Goal: Task Accomplishment & Management: Use online tool/utility

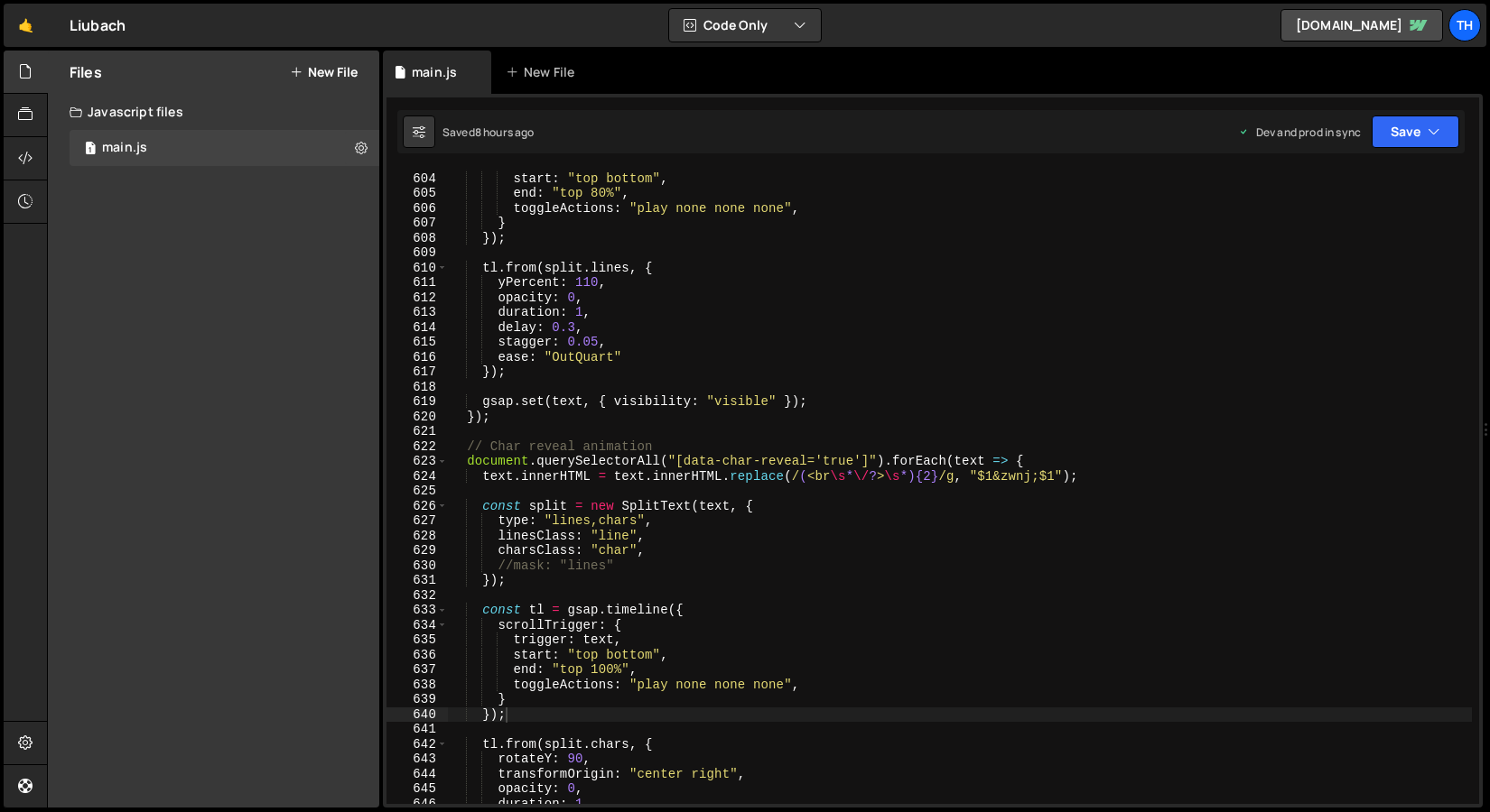
scroll to position [8923, 0]
click at [1398, 119] on button "Save" at bounding box center [1415, 132] width 88 height 32
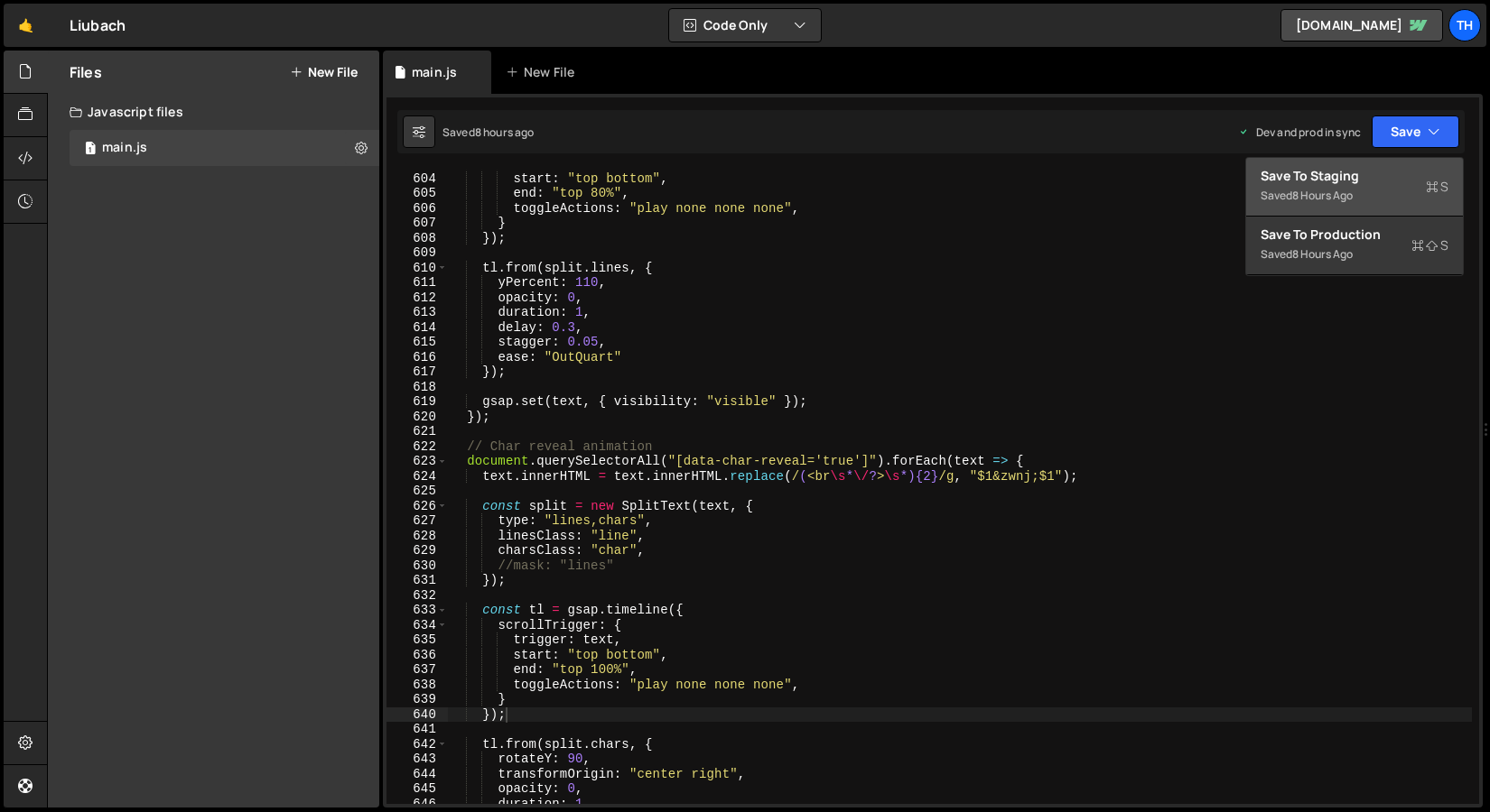
click at [1382, 165] on button "Save to Staging S Saved 8 hours ago" at bounding box center [1354, 187] width 216 height 58
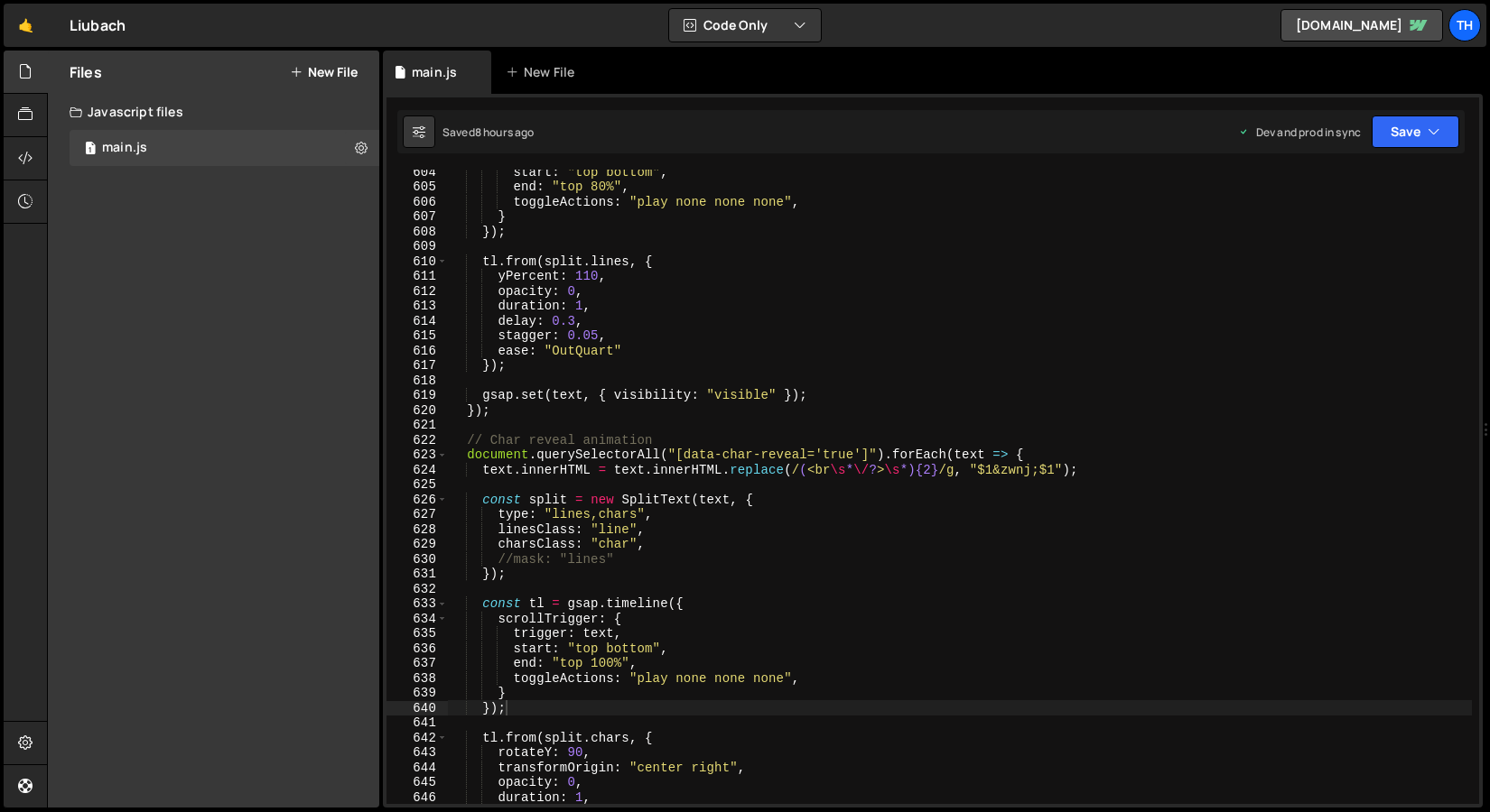
scroll to position [9045, 0]
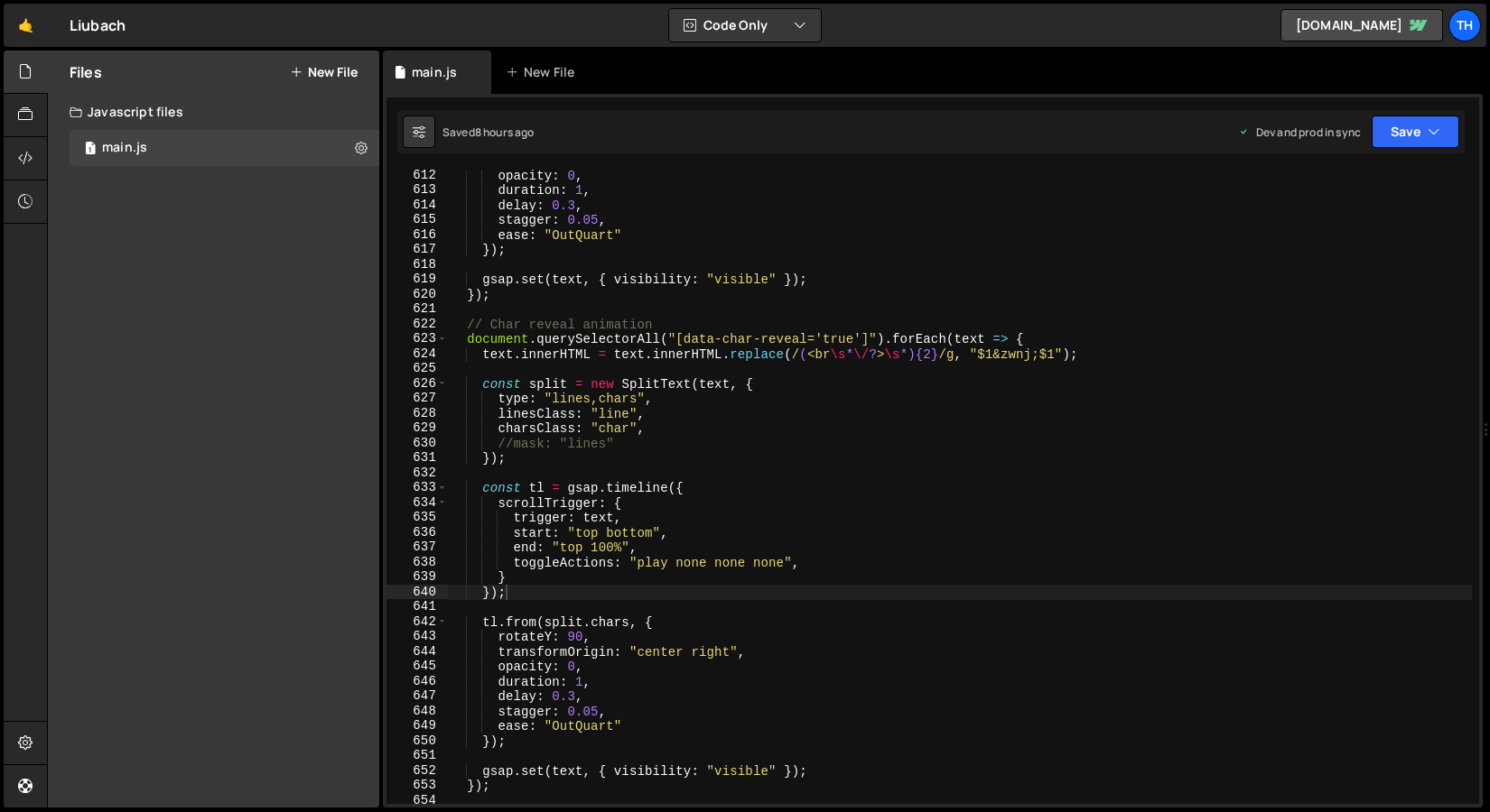
click at [574, 690] on div "opacity : 0 , duration : 1 , delay : 0.3 , stagger : 0.05 , ease : "OutQuart" }…" at bounding box center [960, 499] width 1024 height 664
click at [608, 550] on div "opacity : 0 , duration : 1 , delay : 0.3 , stagger : 0.05 , ease : "OutQuart" }…" at bounding box center [960, 499] width 1024 height 664
click at [575, 695] on div "opacity : 0 , duration : 1 , delay : 0.3 , stagger : 0.05 , ease : "OutQuart" }…" at bounding box center [960, 499] width 1024 height 664
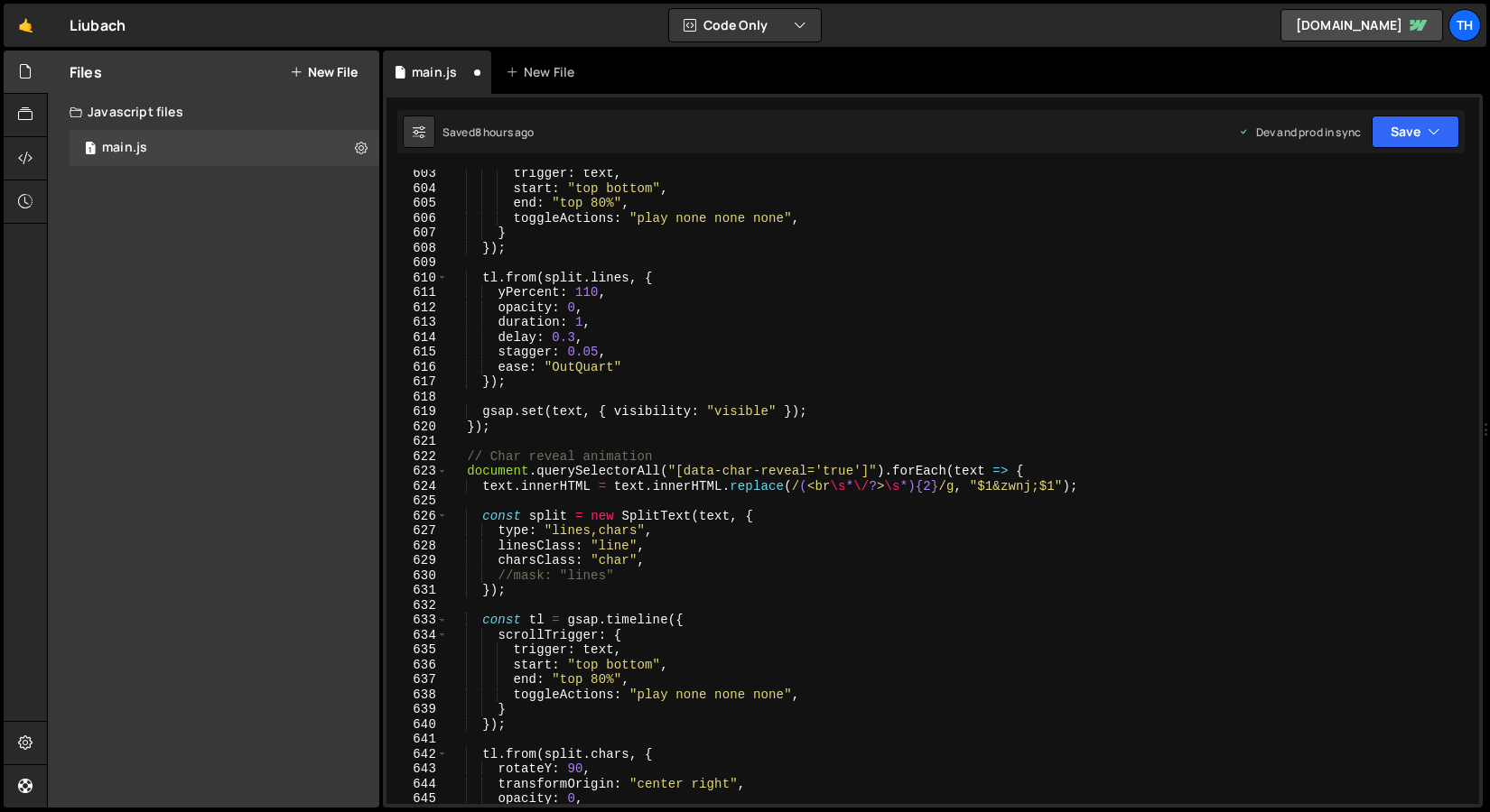
scroll to position [9024, 0]
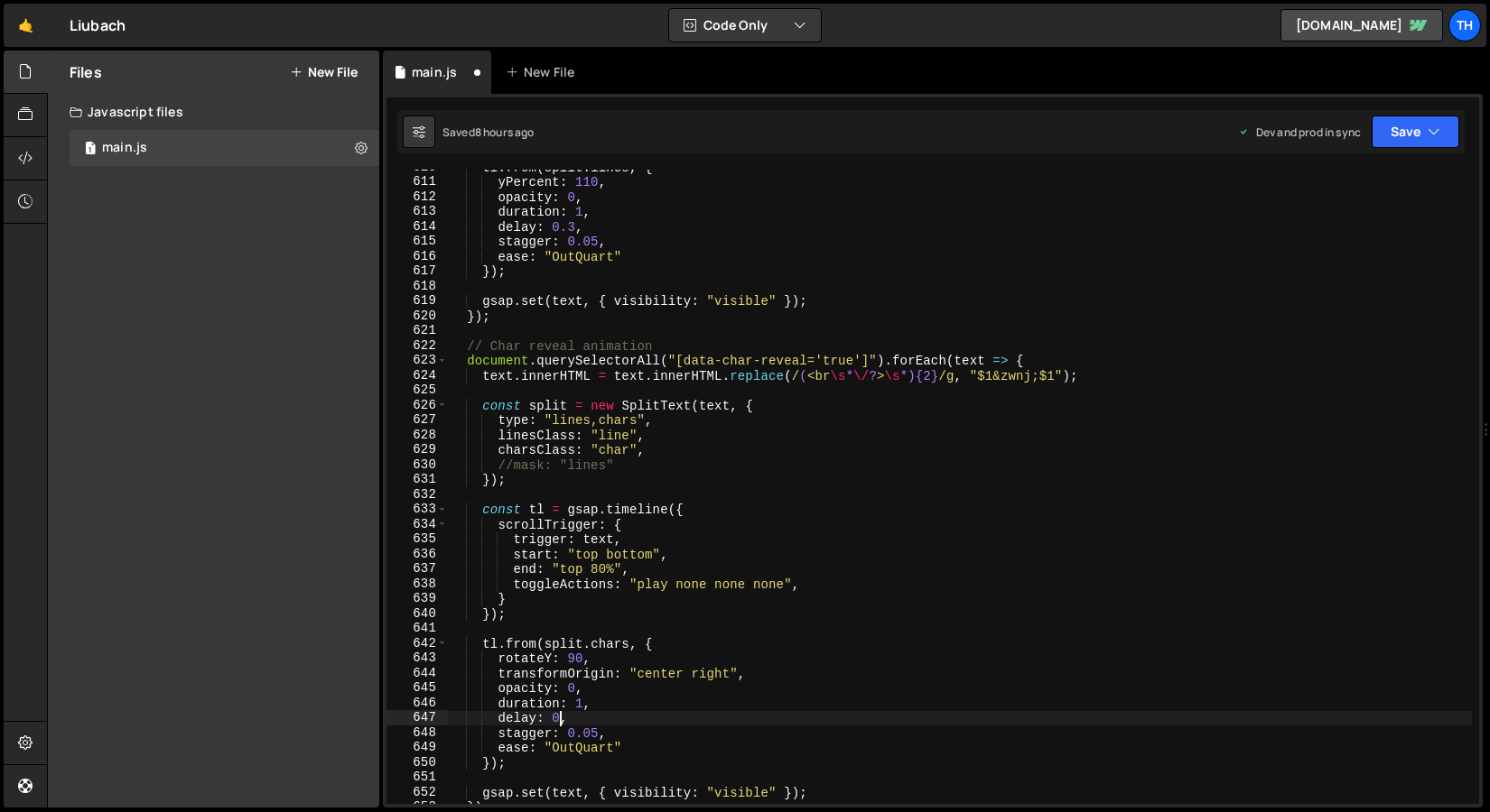
type textarea "delay: 0,"
click at [1423, 153] on div "1 Type cmd + s to save your Javascript file. הההההההההההההההההההההההההההההההההה…" at bounding box center [933, 450] width 1100 height 714
click at [1426, 148] on div "Saved 8 hours ago Dev and prod in sync Upgrade to Edit Save Save to Staging S S…" at bounding box center [930, 132] width 1067 height 43
click at [1427, 142] on button "Save" at bounding box center [1415, 132] width 88 height 32
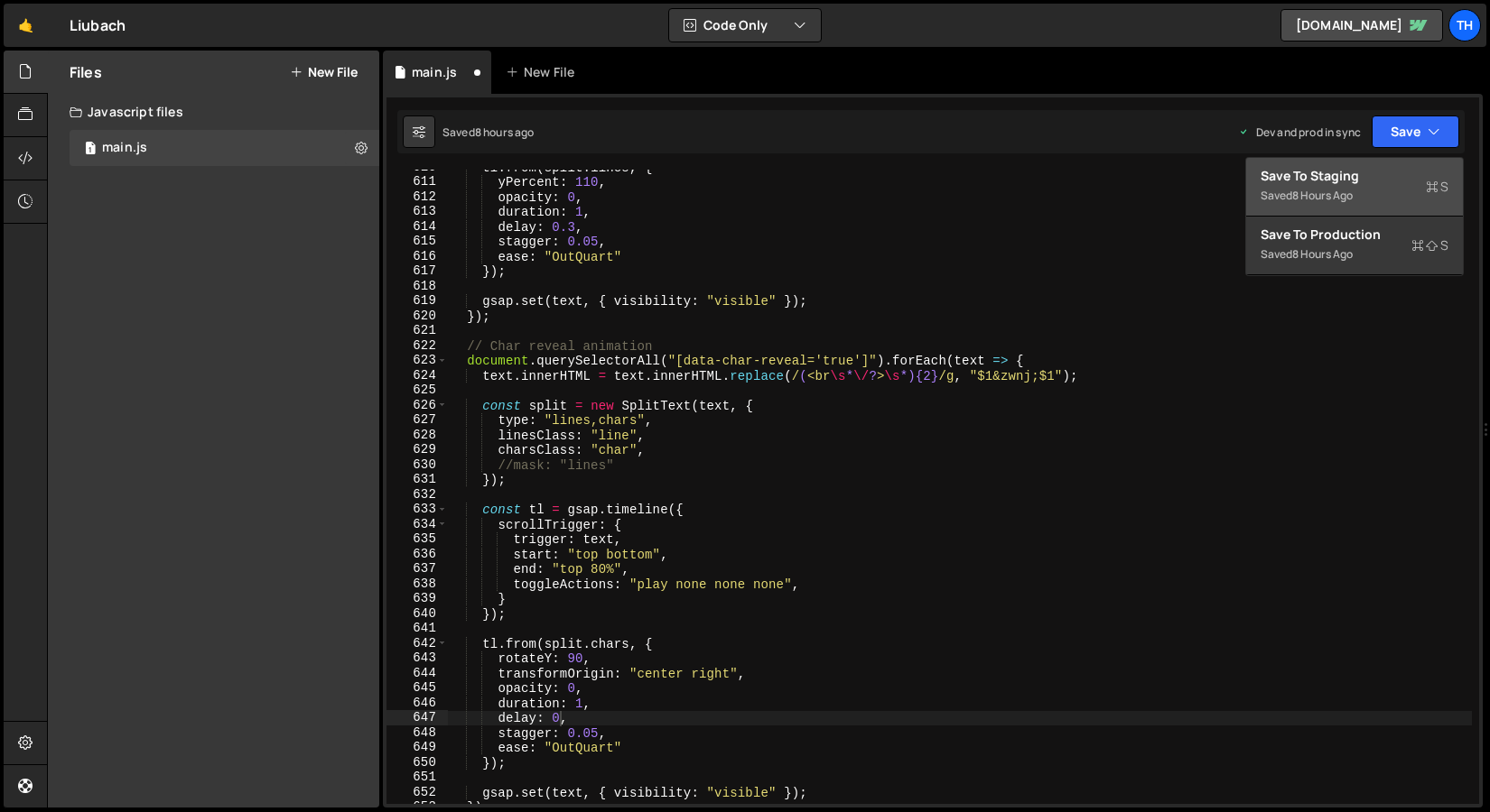
click at [1411, 198] on div "Saved 8 hours ago" at bounding box center [1353, 196] width 188 height 21
